Goal: Task Accomplishment & Management: Use online tool/utility

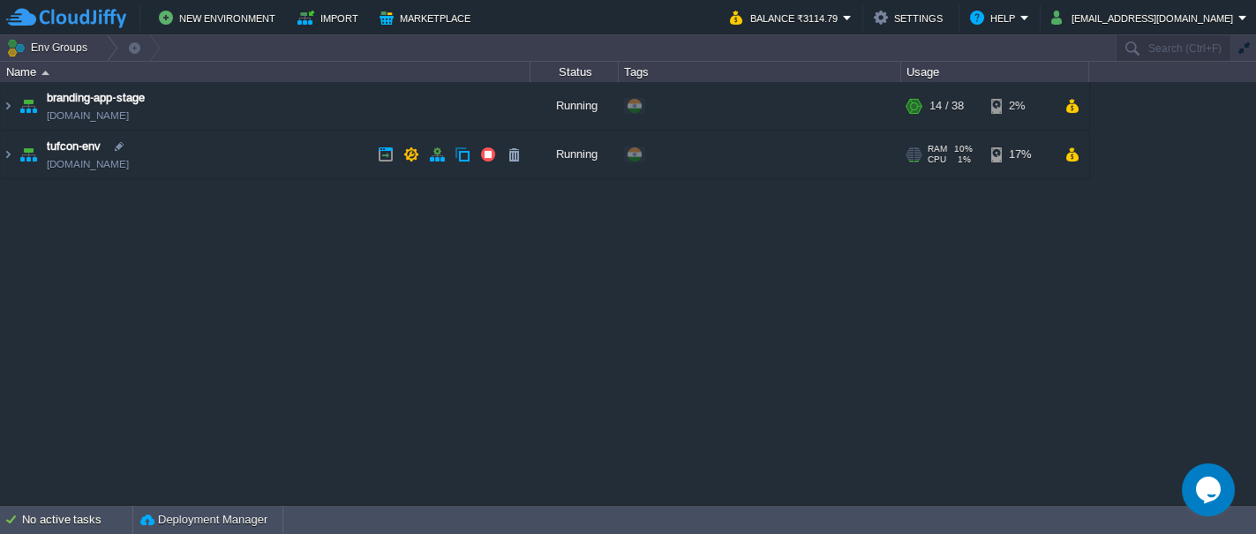
click at [22, 150] on img at bounding box center [28, 155] width 25 height 48
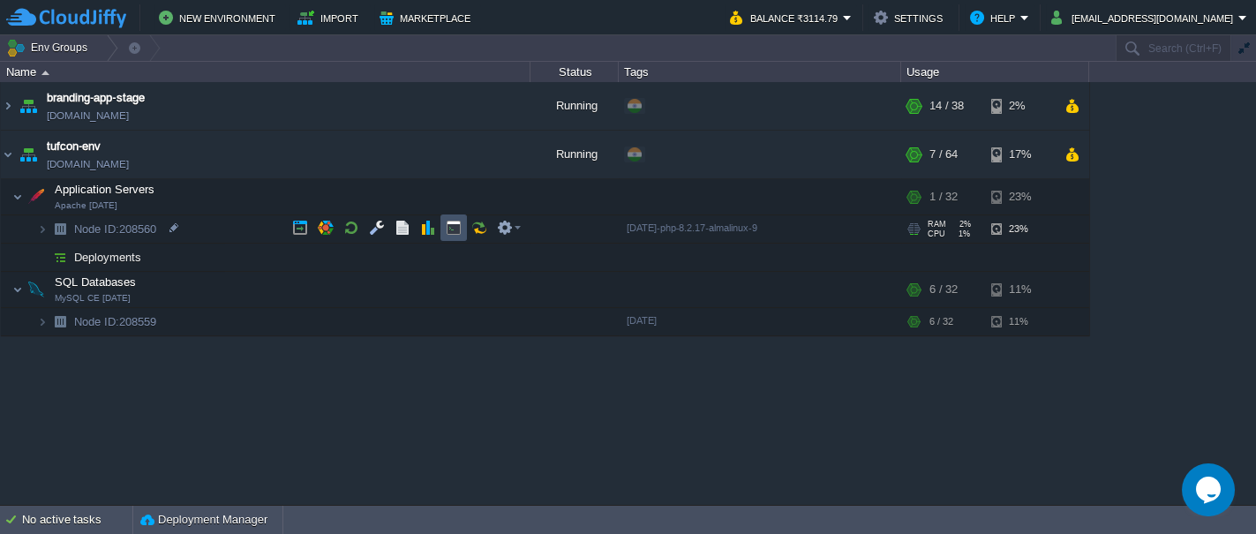
click at [448, 228] on button "button" at bounding box center [454, 228] width 16 height 16
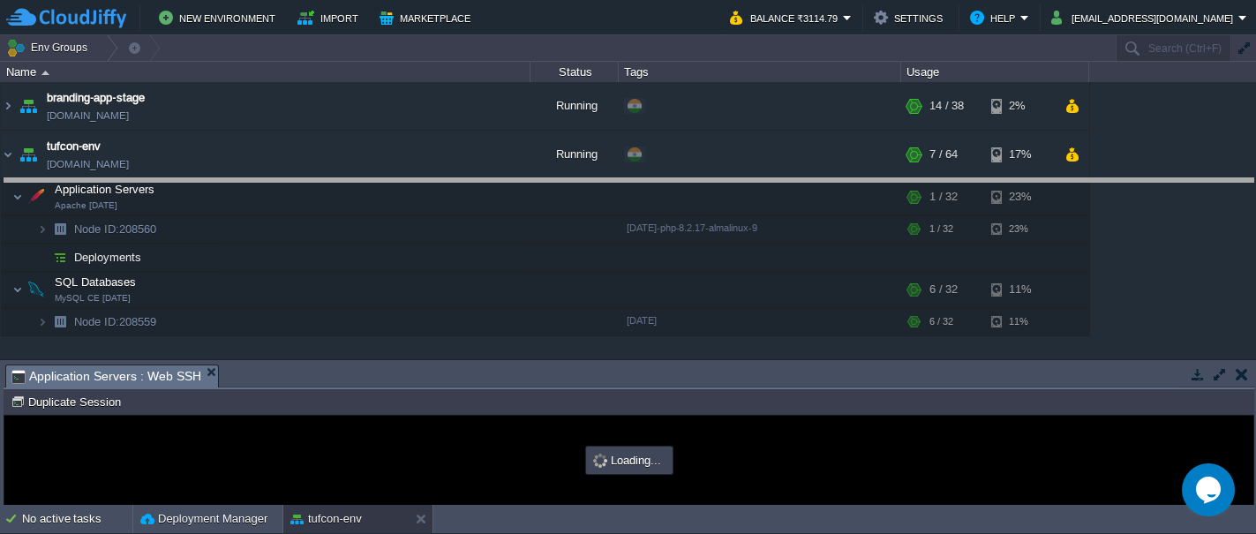
drag, startPoint x: 628, startPoint y: 377, endPoint x: 620, endPoint y: 191, distance: 186.4
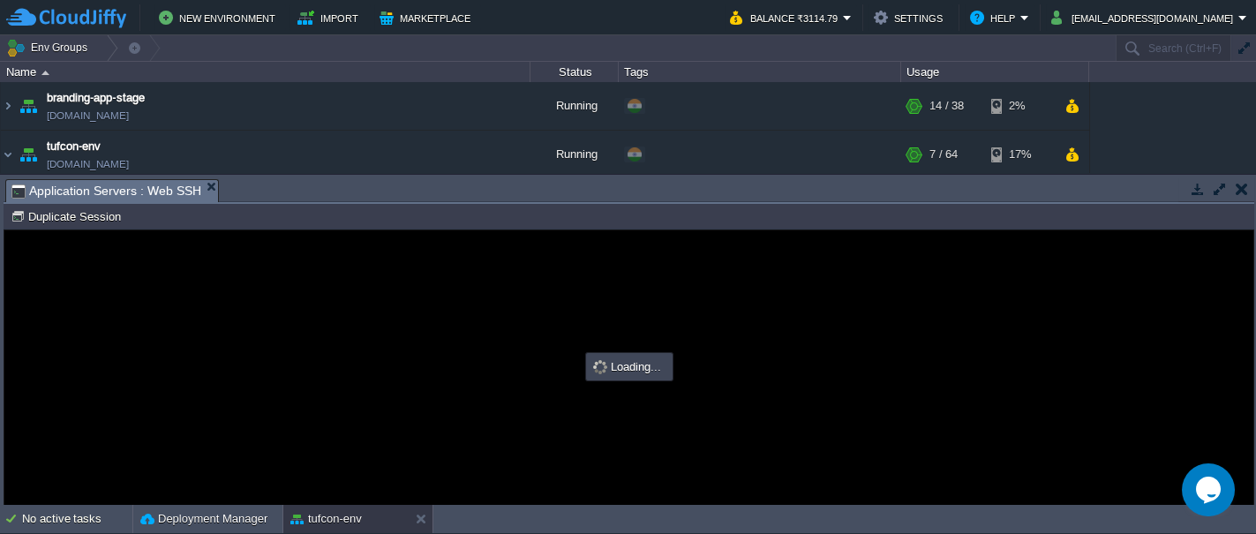
type input "#000000"
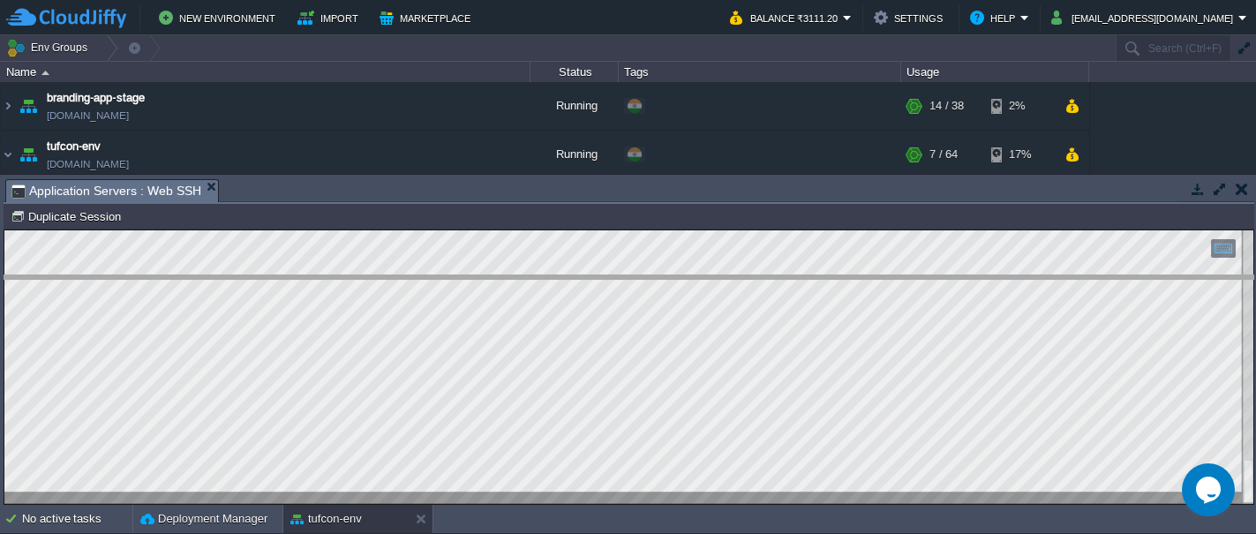
drag, startPoint x: 267, startPoint y: 194, endPoint x: 271, endPoint y: 291, distance: 97.2
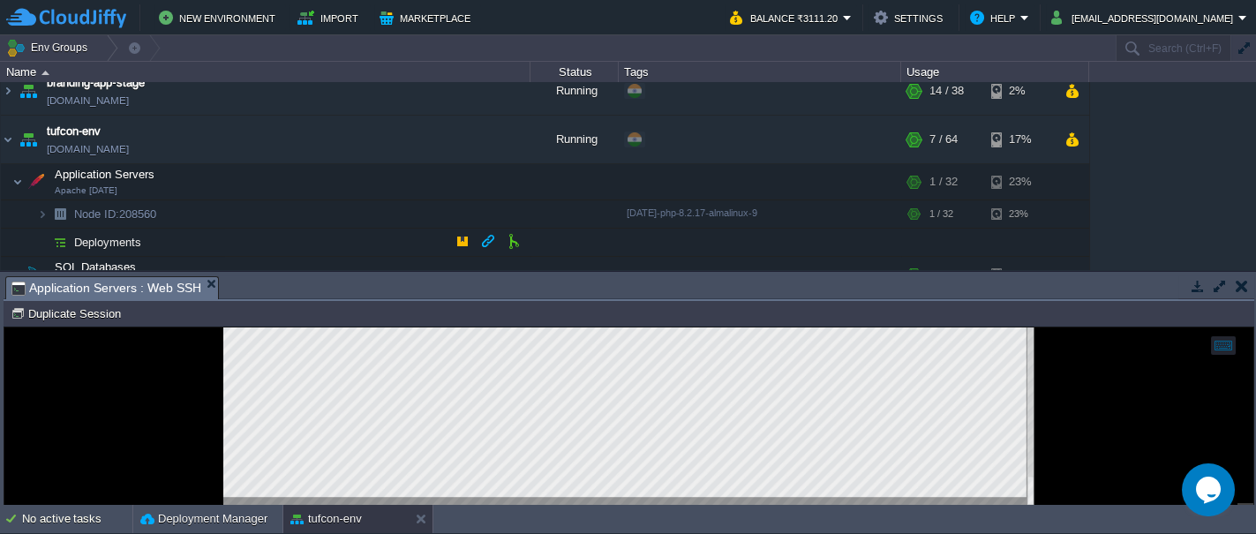
scroll to position [64, 0]
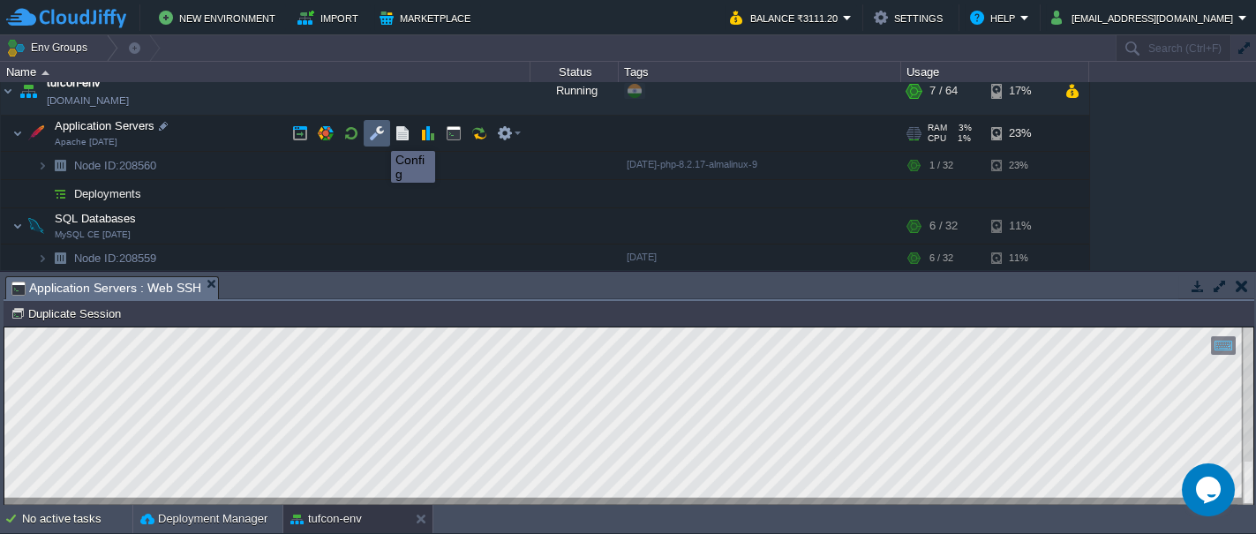
click at [379, 135] on button "button" at bounding box center [377, 133] width 16 height 16
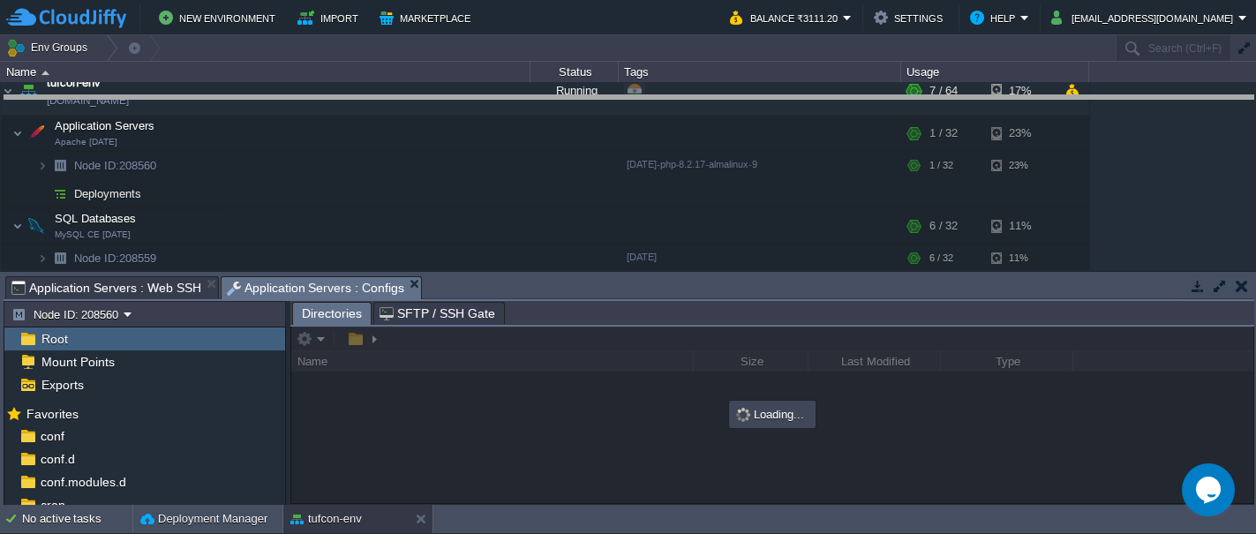
drag, startPoint x: 480, startPoint y: 290, endPoint x: 463, endPoint y: 109, distance: 180.9
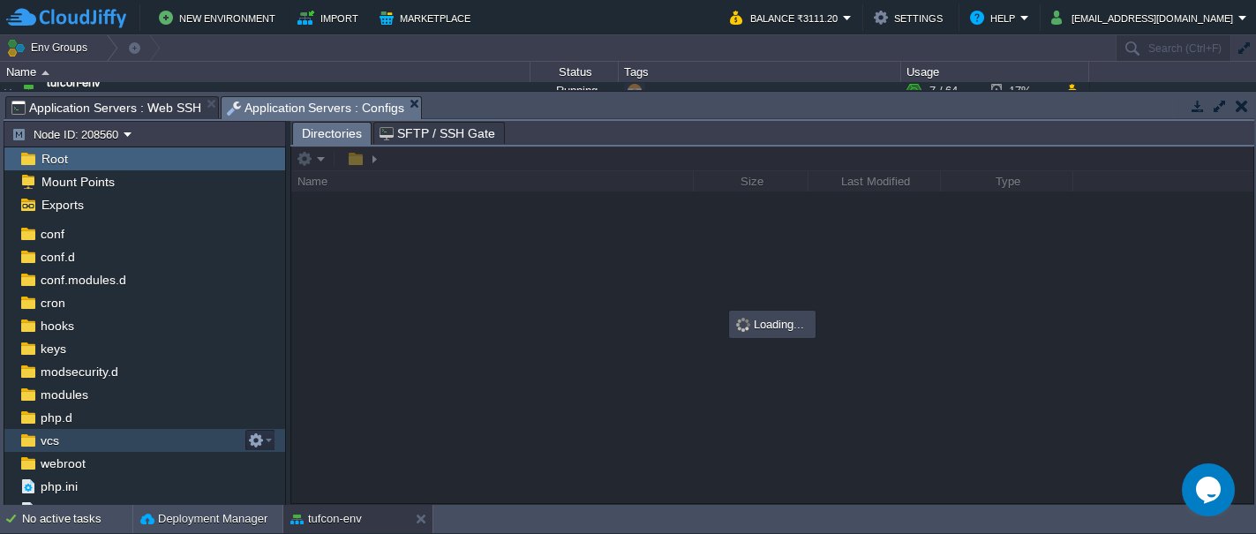
scroll to position [34, 0]
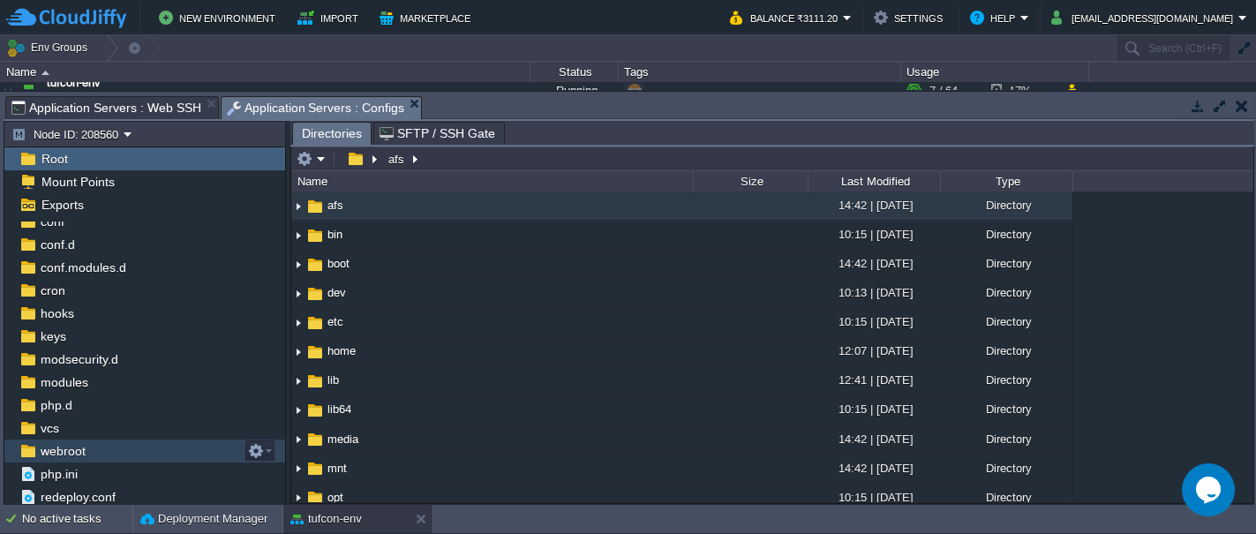
click at [79, 453] on span "webroot" at bounding box center [62, 451] width 51 height 16
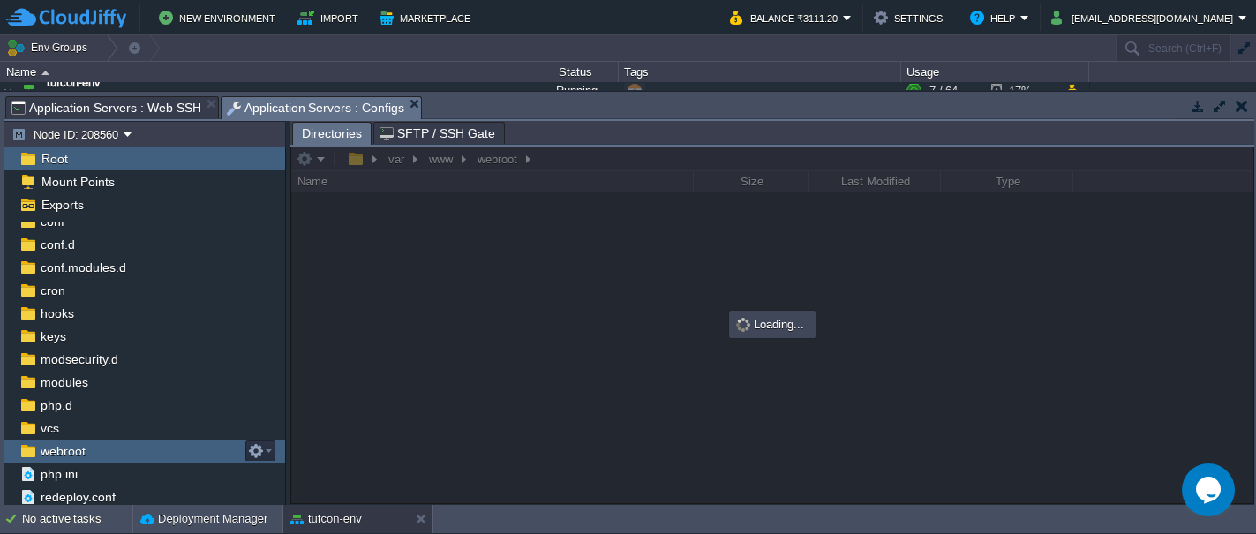
click at [65, 450] on span "webroot" at bounding box center [62, 451] width 51 height 16
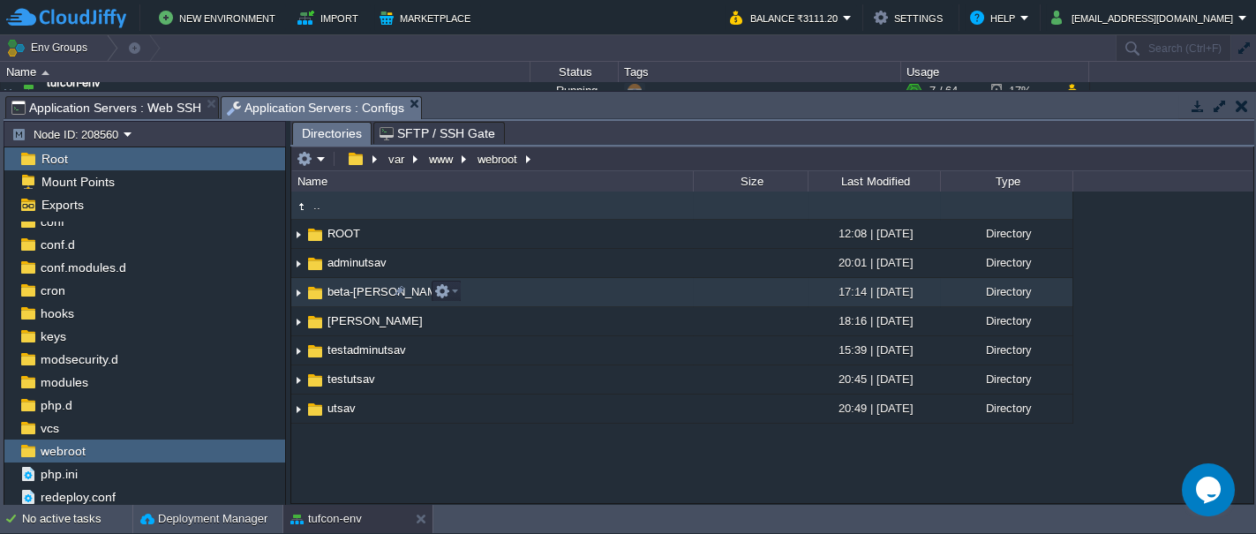
click at [318, 287] on img at bounding box center [314, 292] width 19 height 19
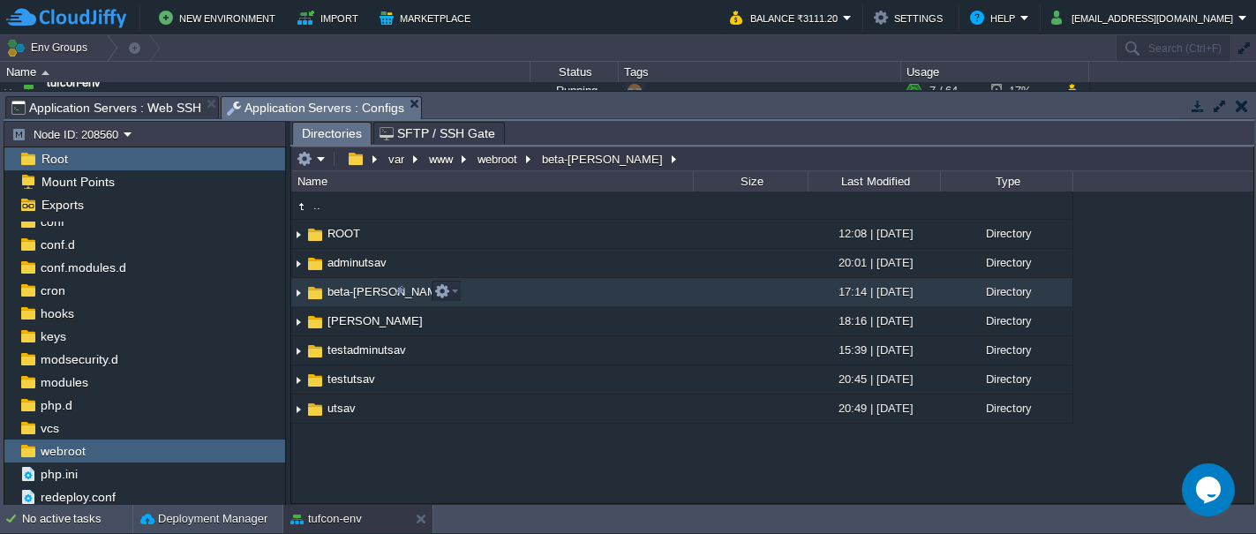
click at [316, 288] on img at bounding box center [314, 292] width 19 height 19
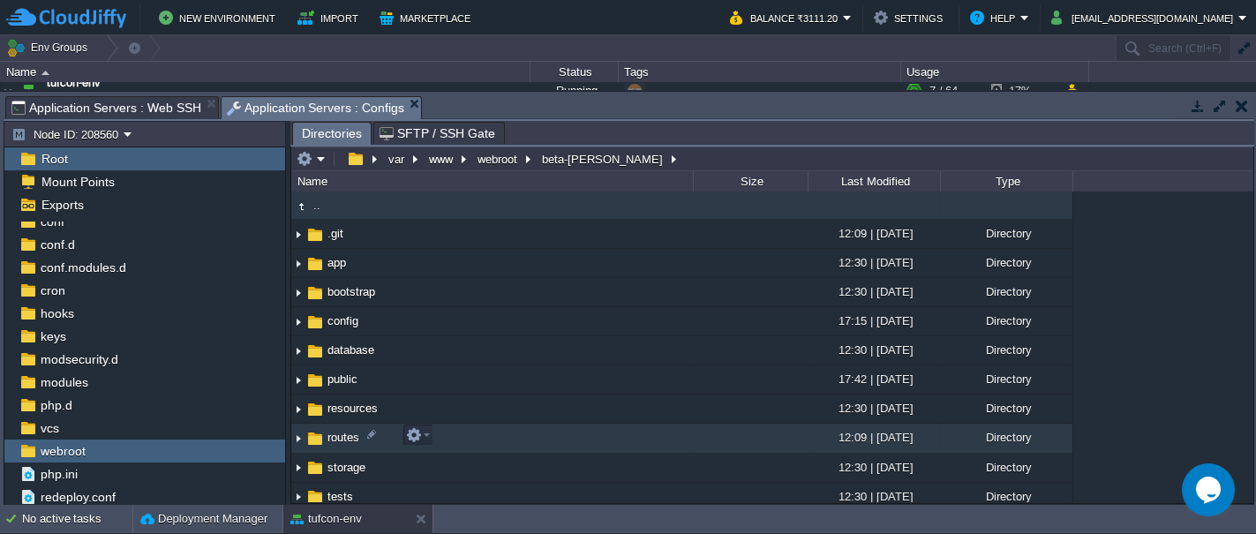
click at [319, 437] on img at bounding box center [314, 438] width 19 height 19
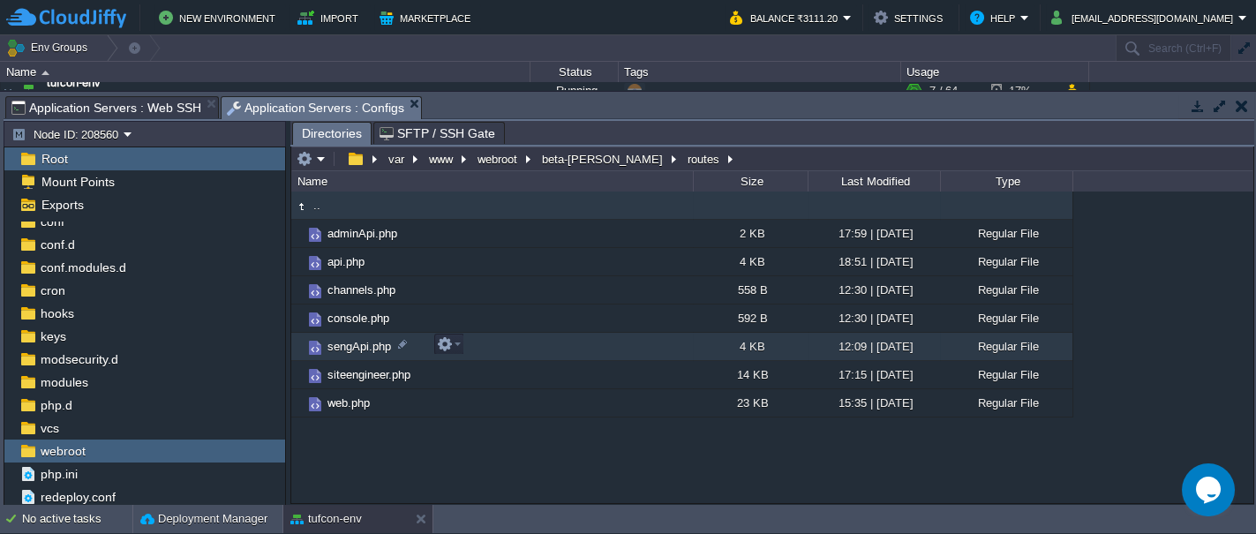
click at [327, 347] on span "sengApi.php" at bounding box center [359, 346] width 69 height 15
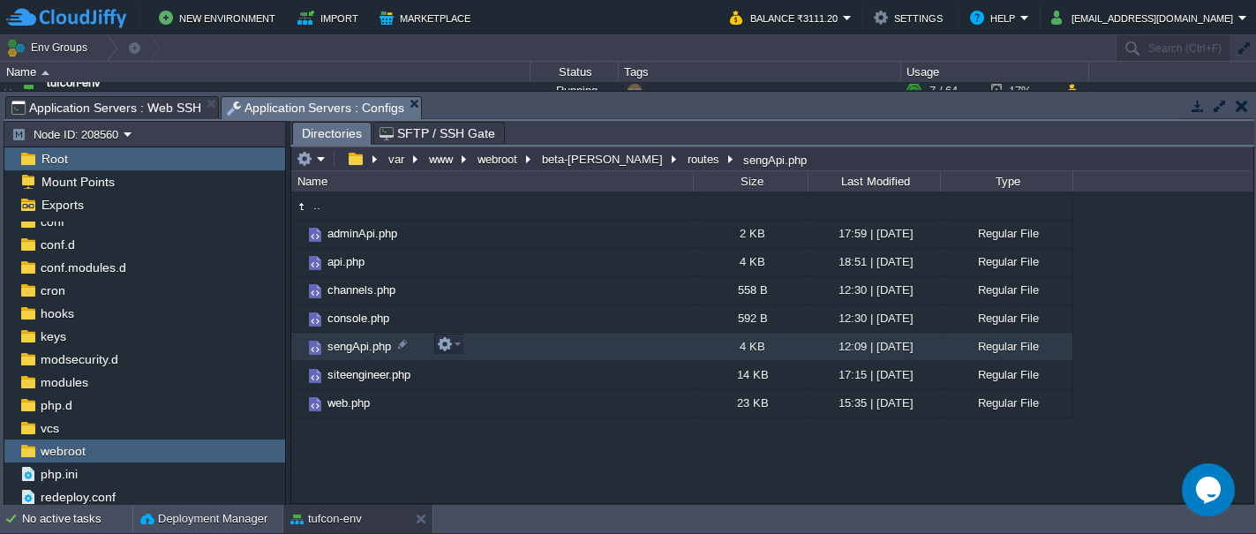
click at [327, 347] on span "sengApi.php" at bounding box center [359, 346] width 69 height 15
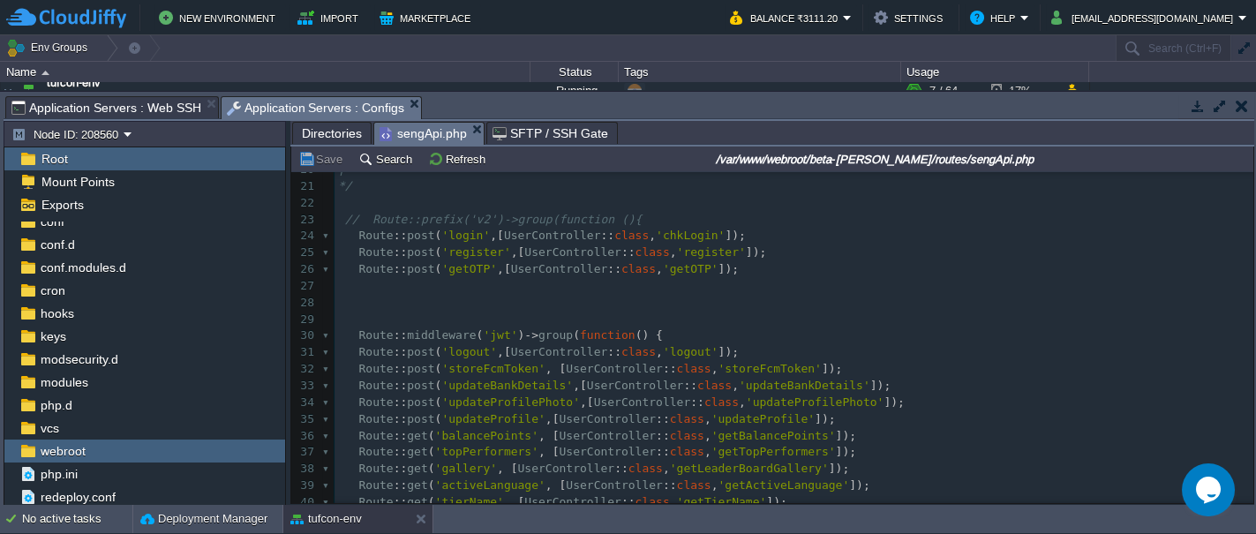
scroll to position [0, 0]
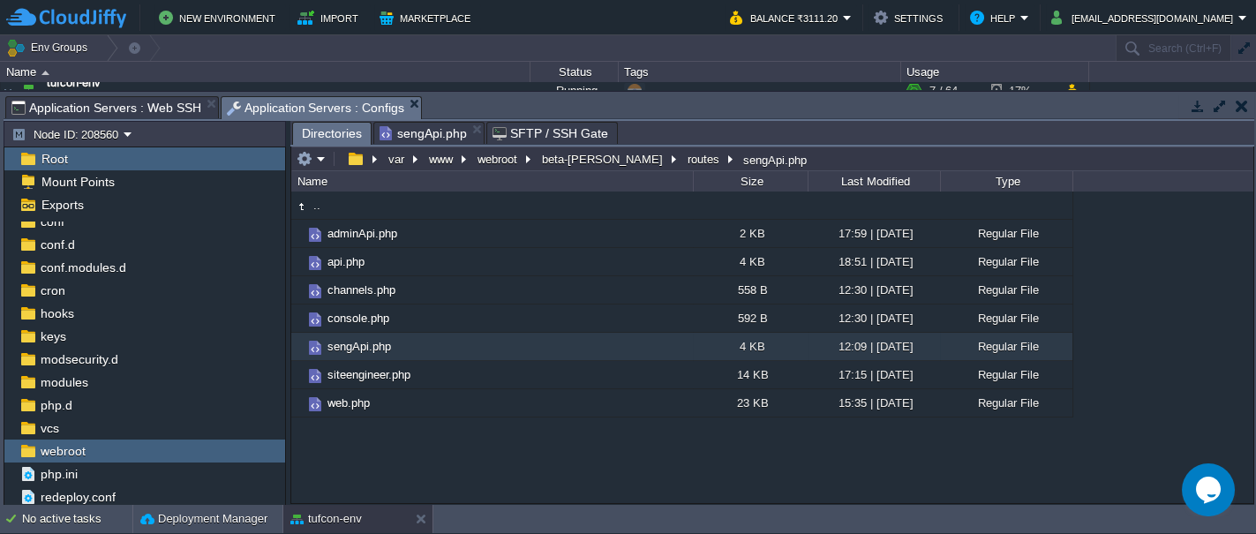
click at [335, 131] on span "Directories" at bounding box center [332, 134] width 60 height 22
click at [568, 163] on button "beta-[PERSON_NAME]" at bounding box center [603, 159] width 128 height 16
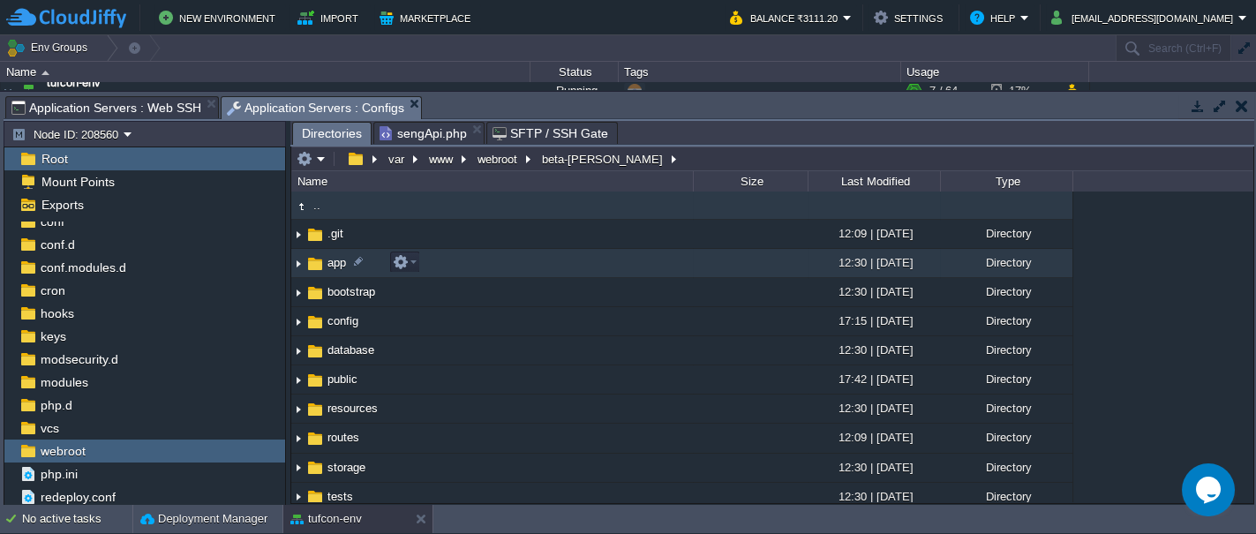
click at [333, 265] on span "app" at bounding box center [337, 262] width 24 height 15
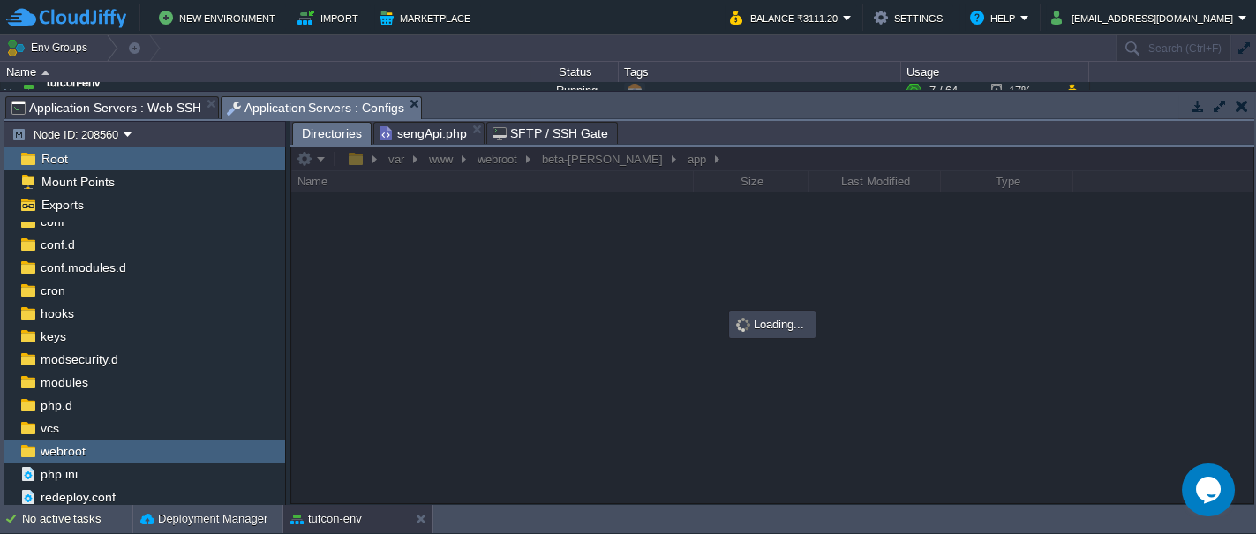
click at [333, 265] on div at bounding box center [772, 325] width 962 height 357
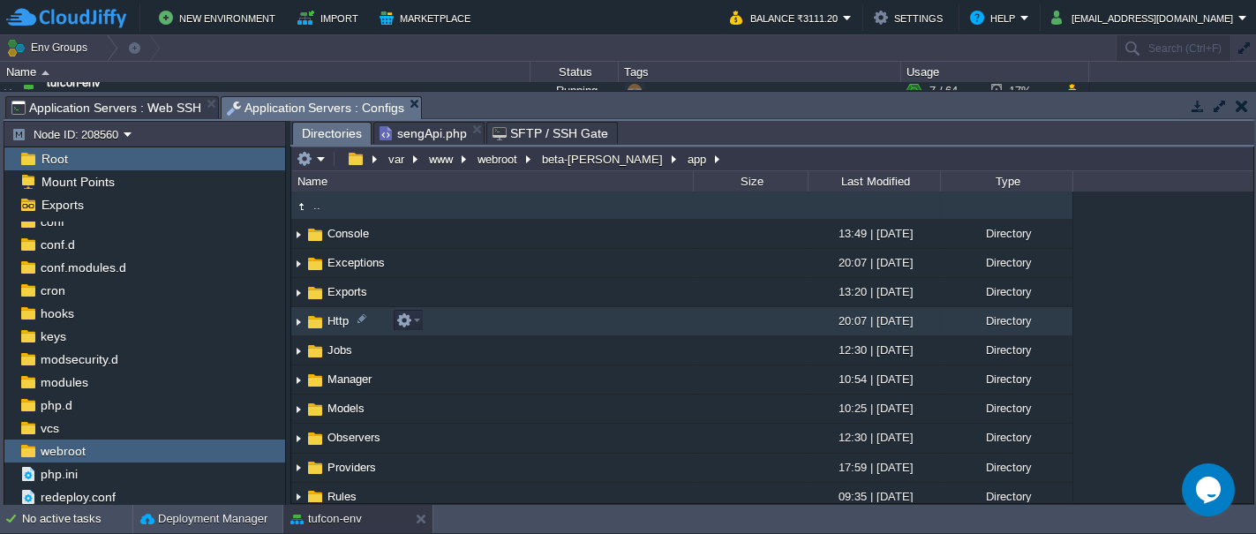
click at [311, 319] on img at bounding box center [314, 321] width 19 height 19
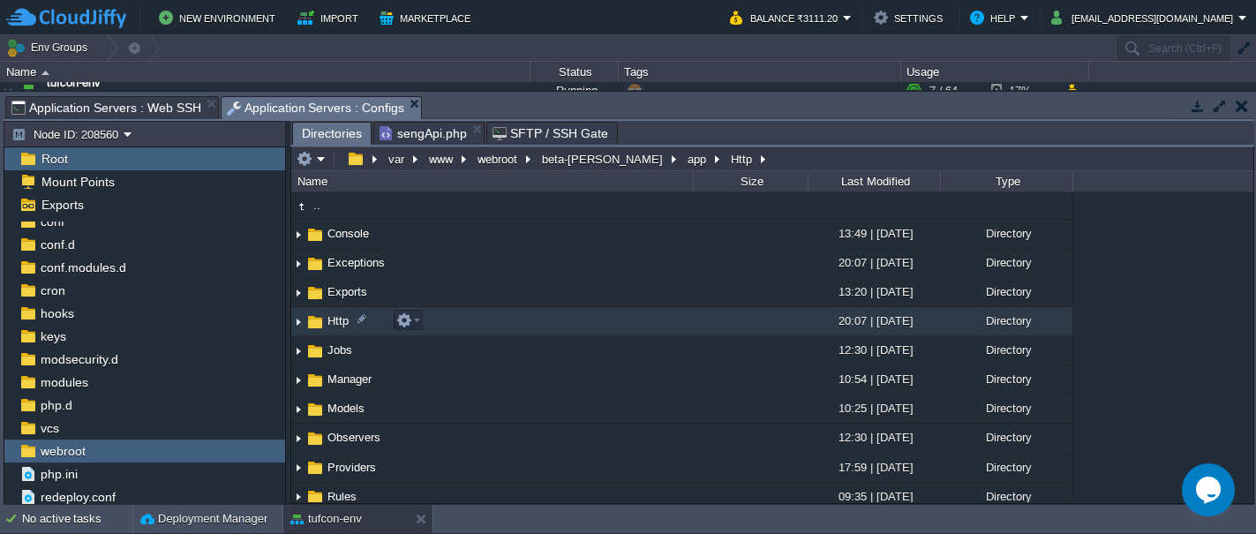
click at [311, 319] on img at bounding box center [314, 321] width 19 height 19
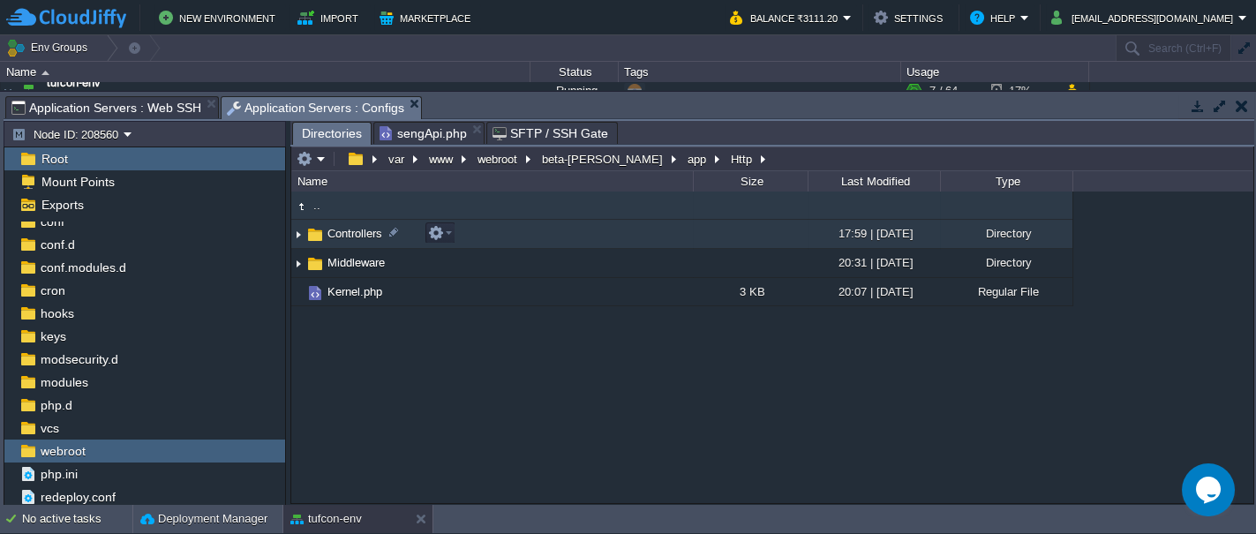
click at [311, 238] on img at bounding box center [314, 234] width 19 height 19
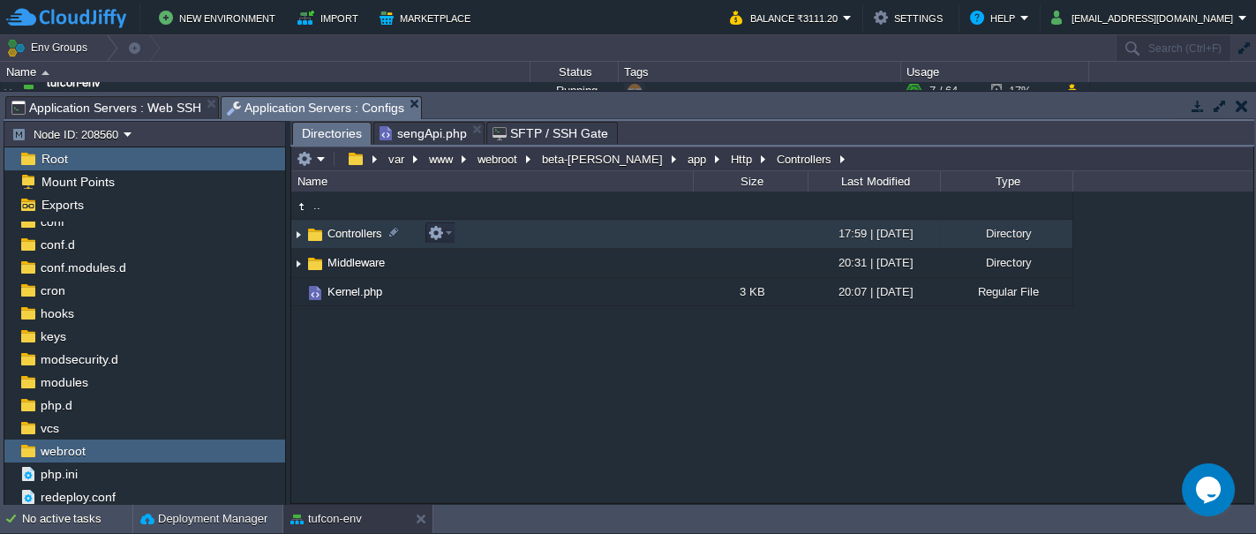
click at [311, 238] on img at bounding box center [314, 234] width 19 height 19
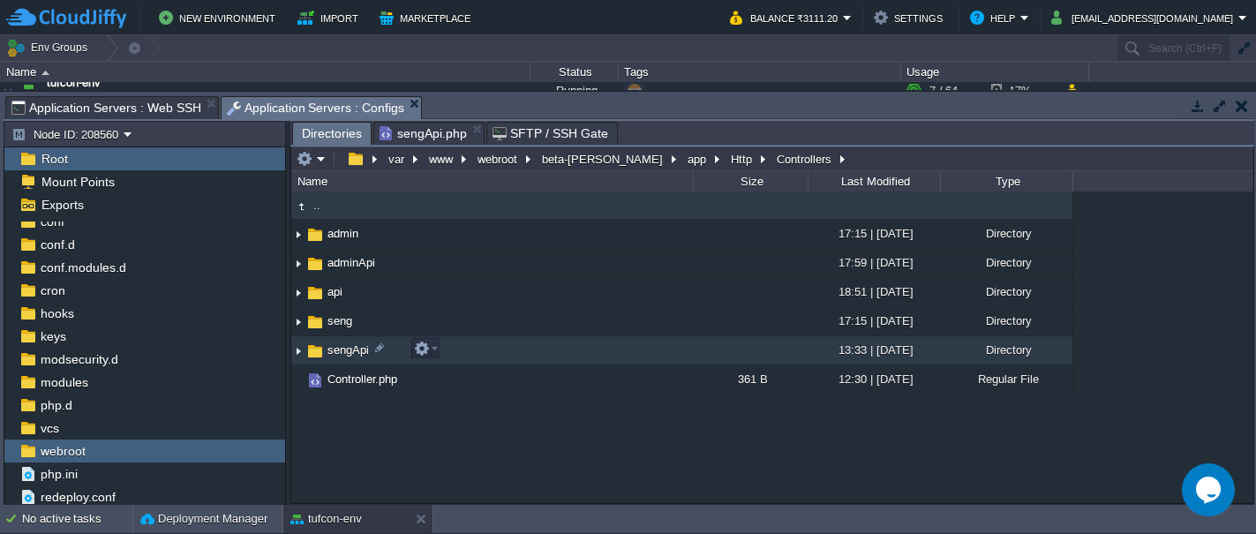
click at [318, 348] on img at bounding box center [314, 351] width 19 height 19
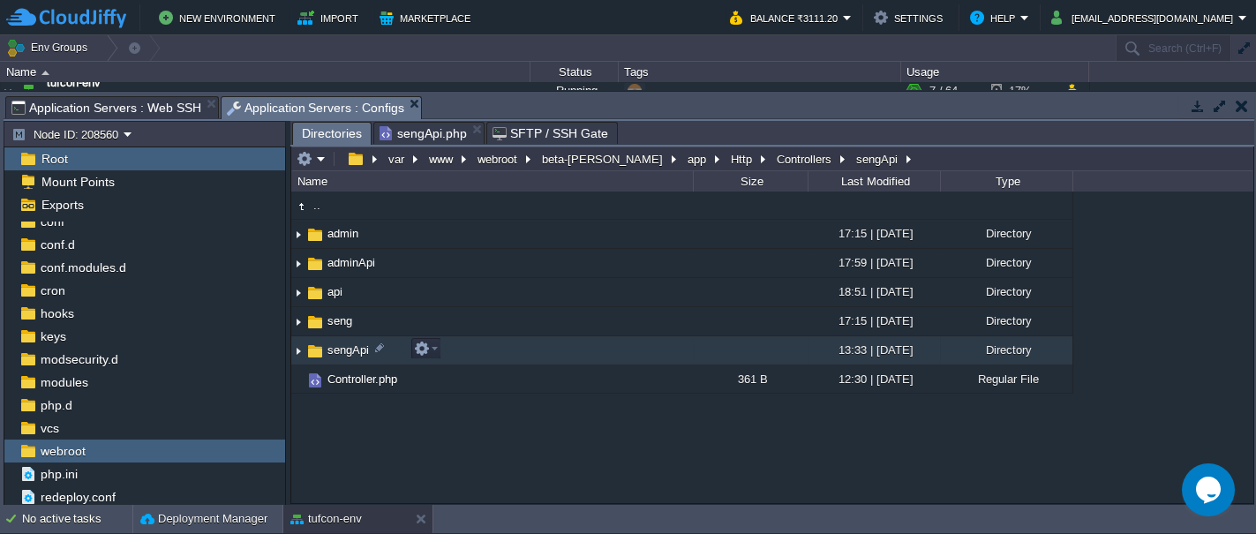
click at [318, 348] on img at bounding box center [314, 351] width 19 height 19
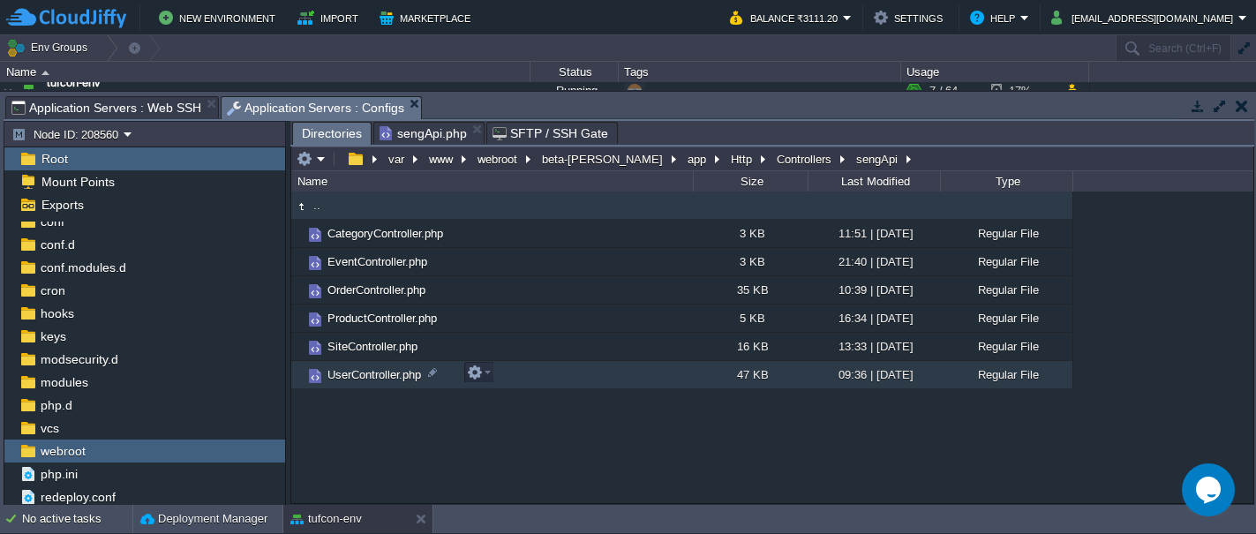
click at [357, 371] on span "UserController.php" at bounding box center [374, 374] width 99 height 15
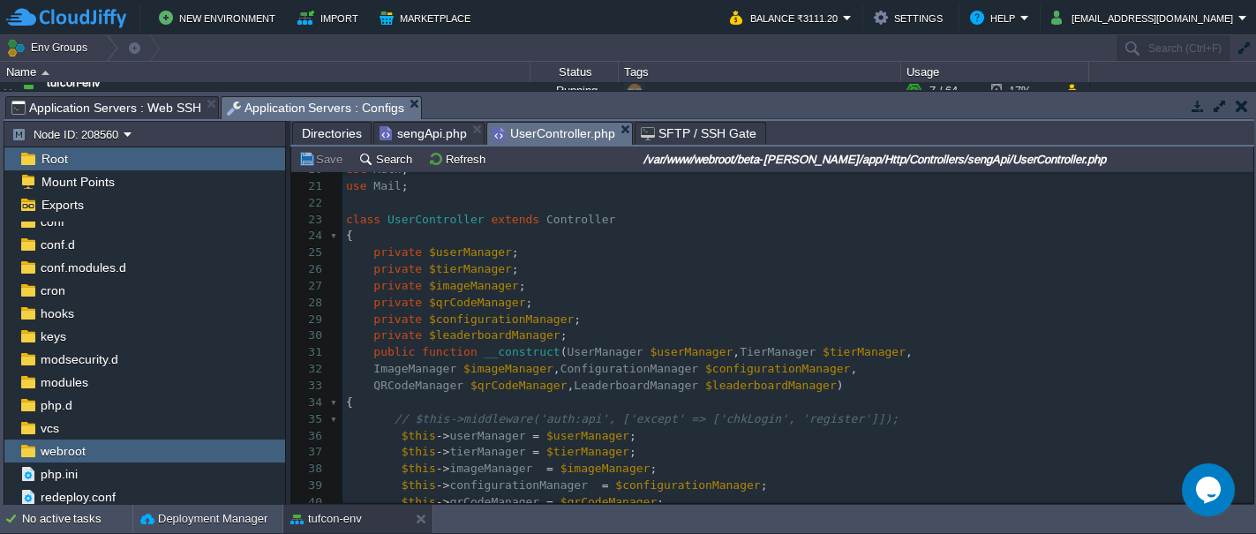
scroll to position [355, 0]
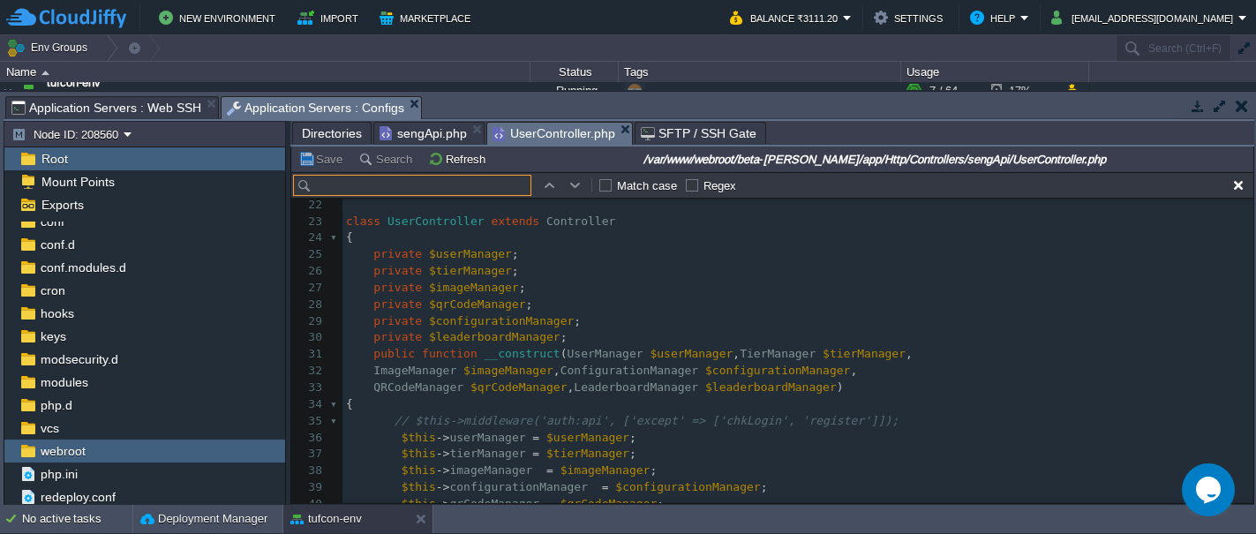
paste input "storeFcmToken"
type input "storeFcmToken"
click at [576, 185] on button "button" at bounding box center [576, 185] width 16 height 16
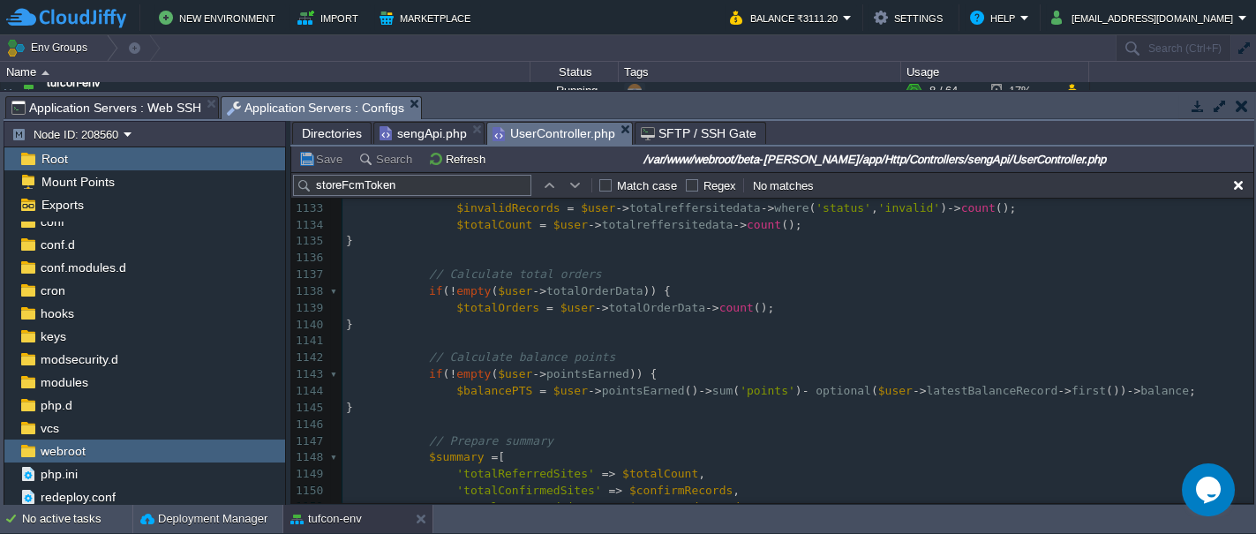
scroll to position [0, 0]
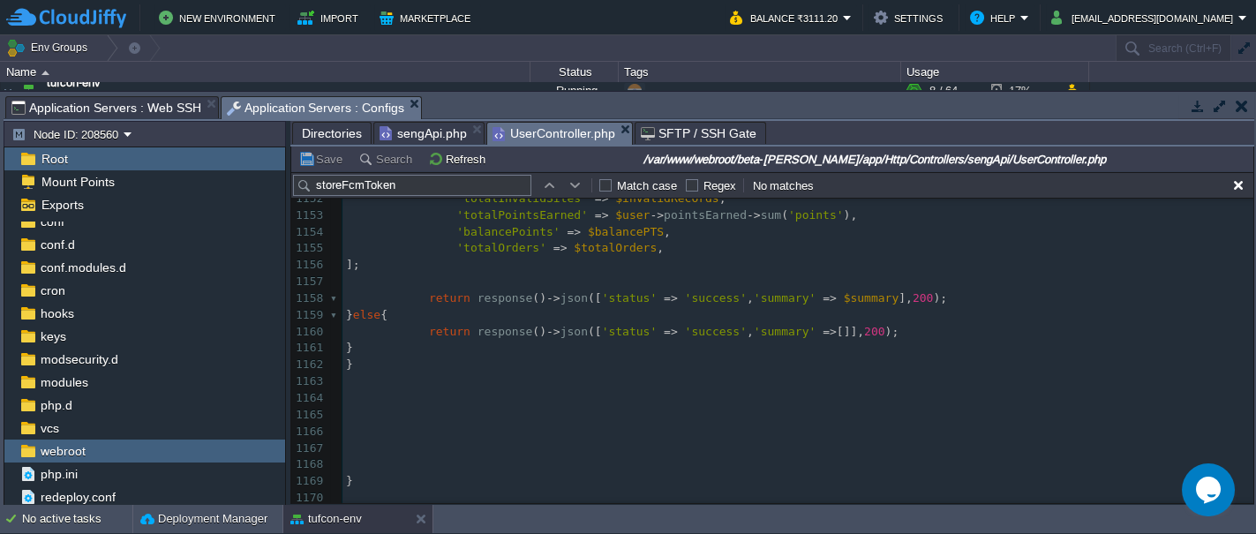
click at [413, 390] on pre at bounding box center [797, 398] width 911 height 17
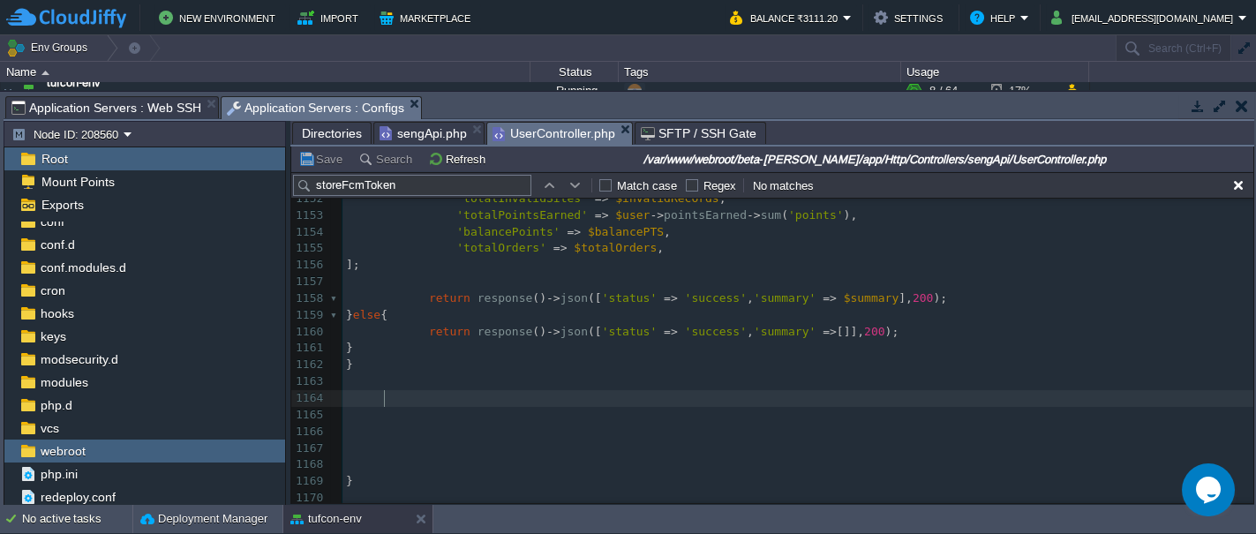
click at [111, 105] on span "Application Servers : Web SSH" at bounding box center [106, 107] width 190 height 21
